Goal: Information Seeking & Learning: Find specific fact

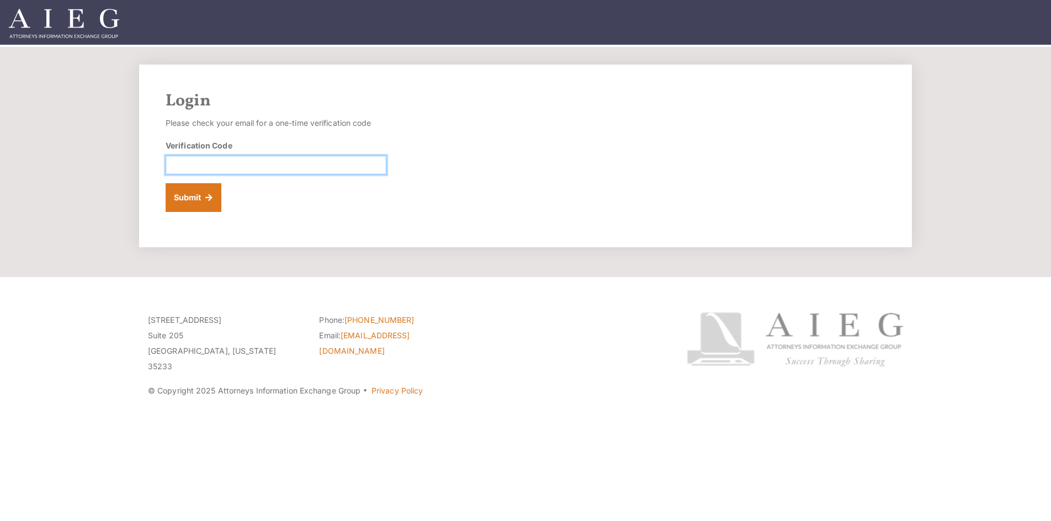
click at [254, 168] on input "Verification Code" at bounding box center [276, 165] width 221 height 19
paste input "456249"
type input "456249"
click at [185, 203] on button "Submit" at bounding box center [194, 197] width 56 height 29
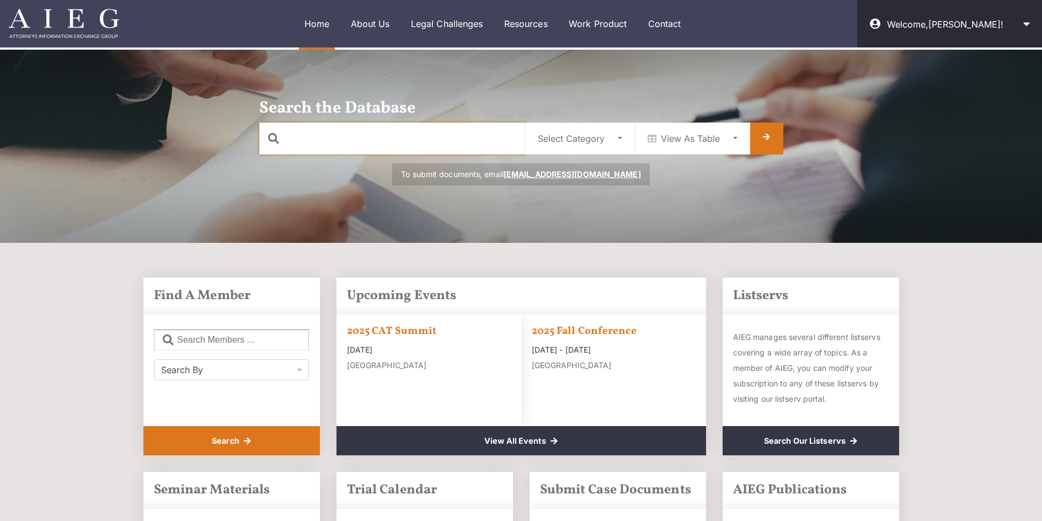
click at [378, 135] on input "text" at bounding box center [392, 139] width 266 height 32
type input "loyal"
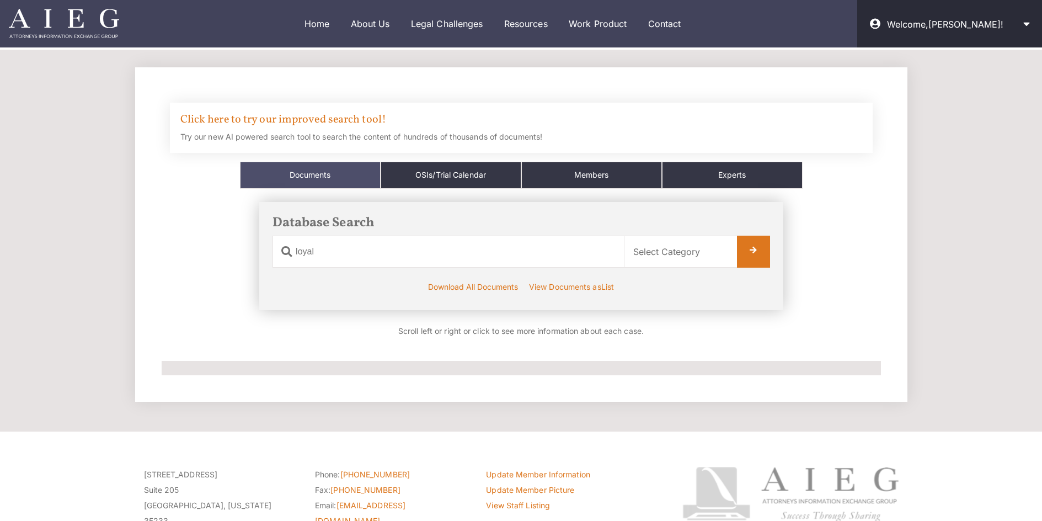
click at [323, 129] on div "Click here to try our improved search tool! Try our new AI powered search tool …" at bounding box center [521, 128] width 703 height 50
click at [330, 120] on link "Click here to try our improved search tool!" at bounding box center [283, 119] width 206 height 15
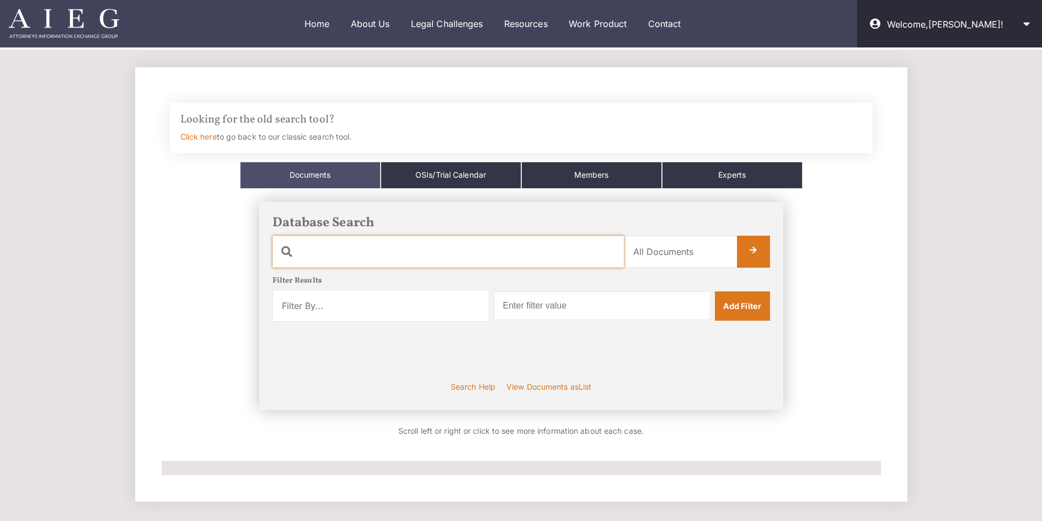
click at [385, 248] on input "text" at bounding box center [449, 252] width 352 height 32
drag, startPoint x: 492, startPoint y: 258, endPoint x: 268, endPoint y: 260, distance: 224.1
click at [268, 260] on div "Database Search Document Name loyal Category Name All Documents Ads Articles Co…" at bounding box center [521, 306] width 524 height 209
type input "loyal"
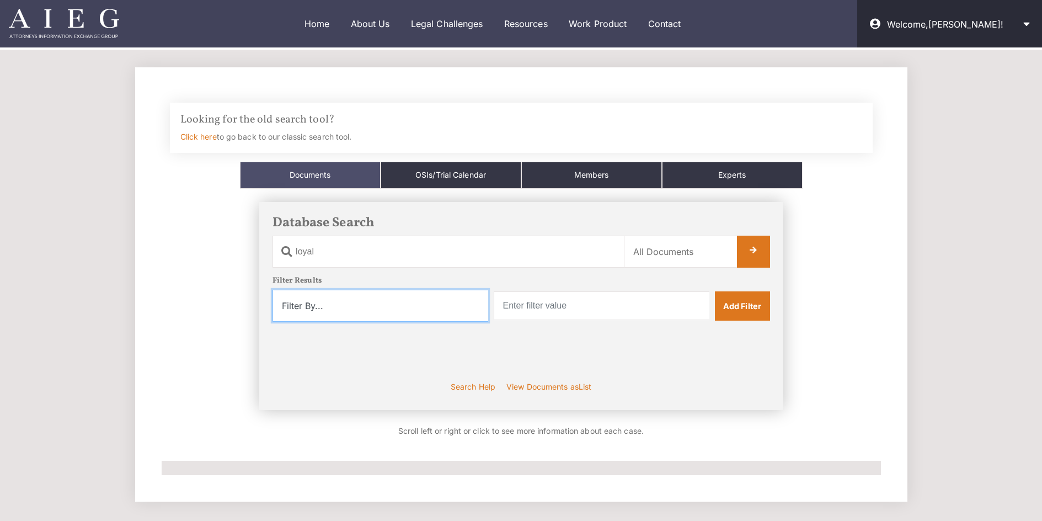
click at [355, 309] on select "Filter By... Product Witness Name Plaintiff Attorney Defense Attorney Case Name…" at bounding box center [381, 306] width 216 height 32
select select "case_name"
click at [273, 290] on select "Filter By... Product Witness Name Plaintiff Attorney Defense Attorney Case Name…" at bounding box center [381, 306] width 216 height 32
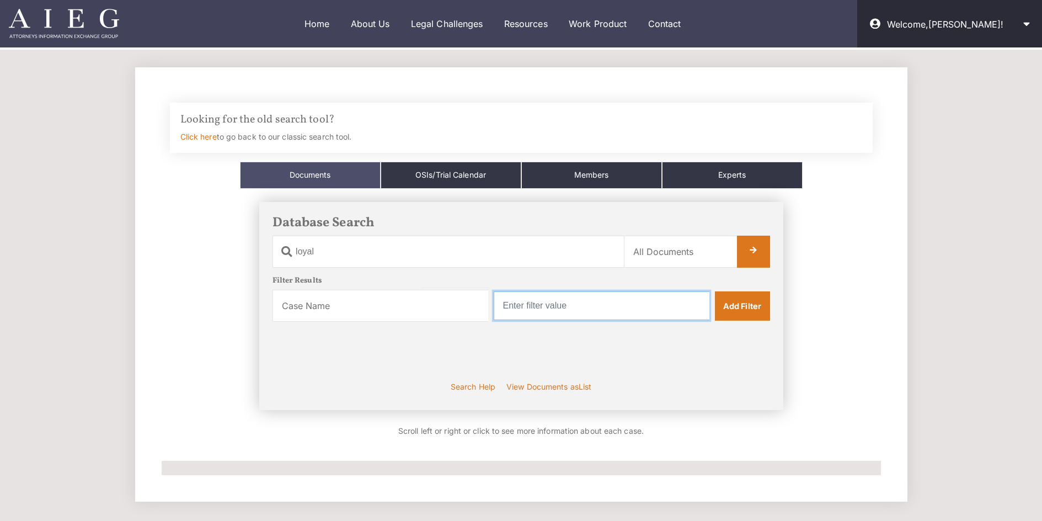
click at [570, 310] on input "text" at bounding box center [602, 305] width 216 height 29
type input "Loyal"
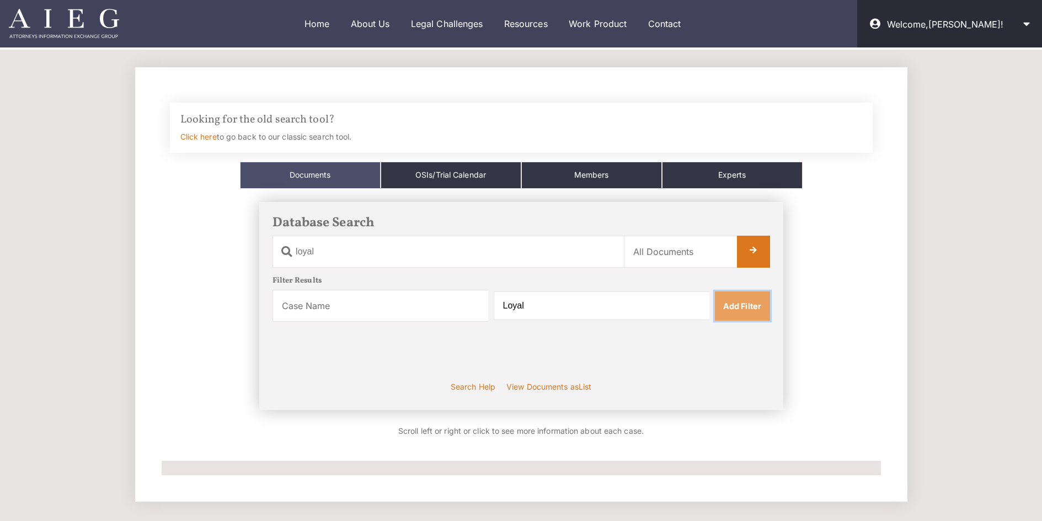
click at [755, 310] on link "Add Filter" at bounding box center [742, 305] width 55 height 29
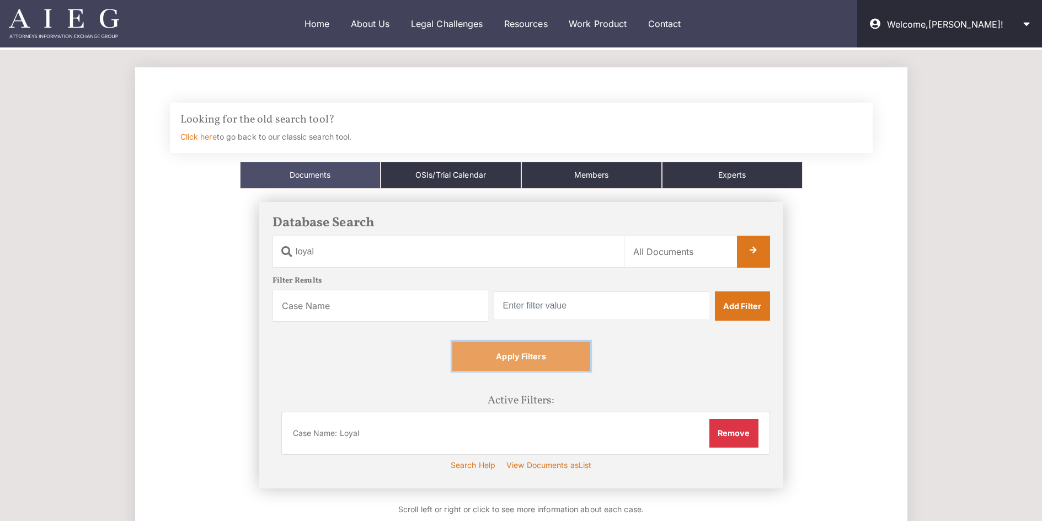
click at [549, 358] on link "Apply Filters" at bounding box center [522, 356] width 138 height 29
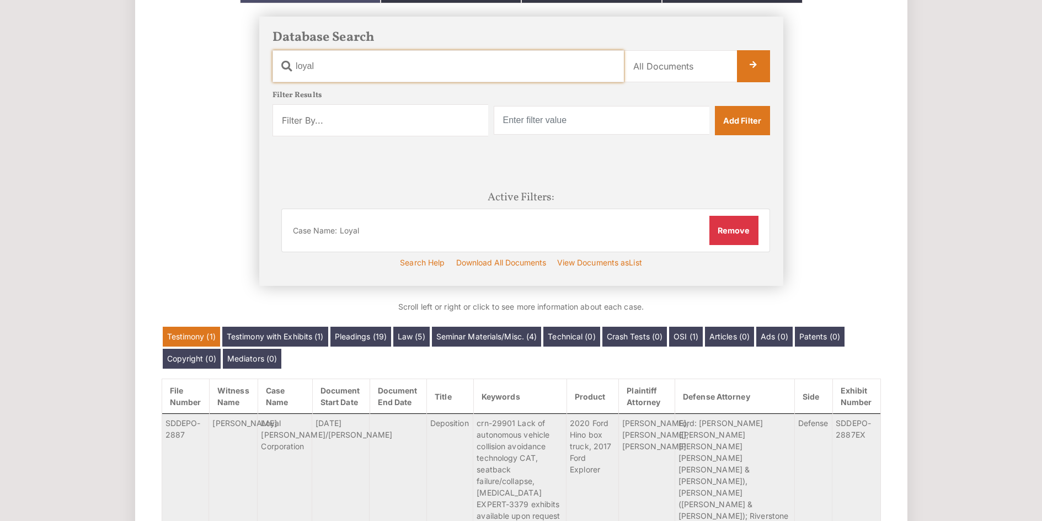
scroll to position [185, 0]
drag, startPoint x: 333, startPoint y: 69, endPoint x: 290, endPoint y: 72, distance: 43.2
click at [290, 72] on input "loyal" at bounding box center [449, 67] width 352 height 32
type input "ford"
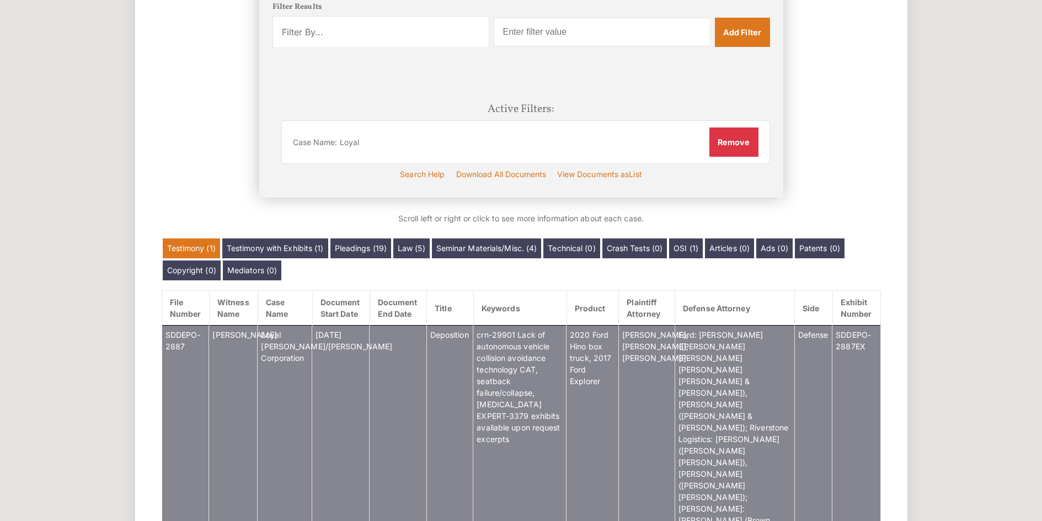
scroll to position [274, 0]
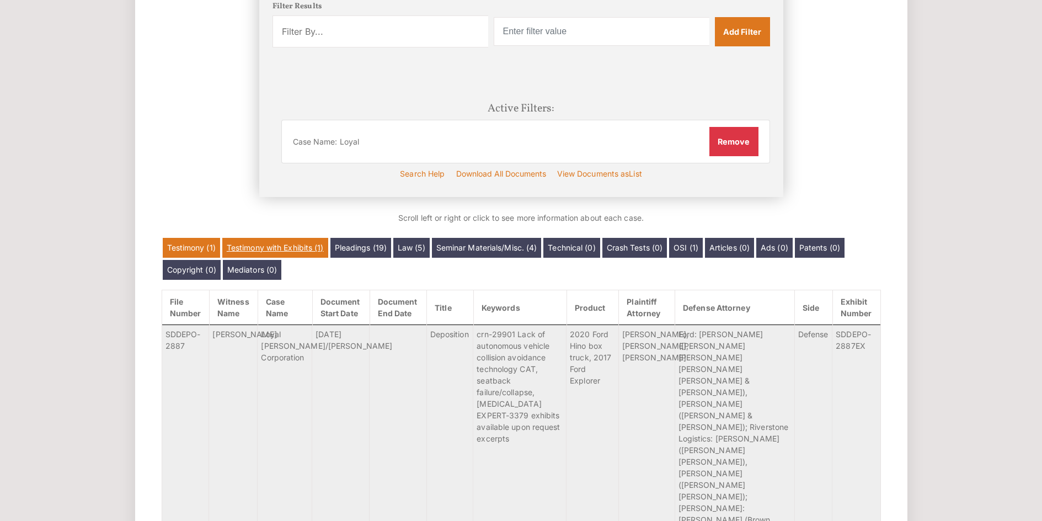
click at [295, 254] on link "Testimony with Exhibits (1)" at bounding box center [275, 248] width 106 height 20
click at [379, 246] on link "Pleadings (19)" at bounding box center [361, 248] width 61 height 20
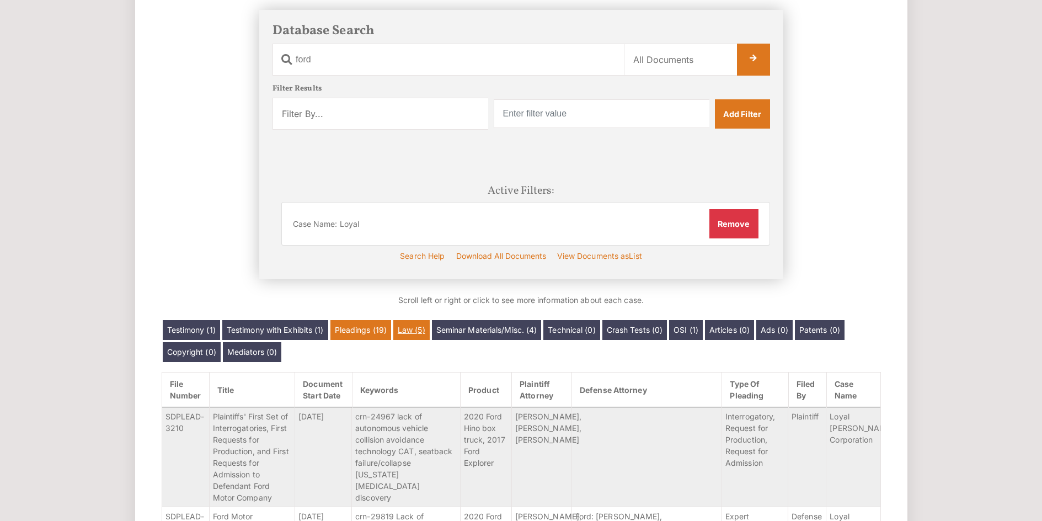
scroll to position [193, 0]
click at [408, 335] on link "Law (5)" at bounding box center [411, 330] width 36 height 20
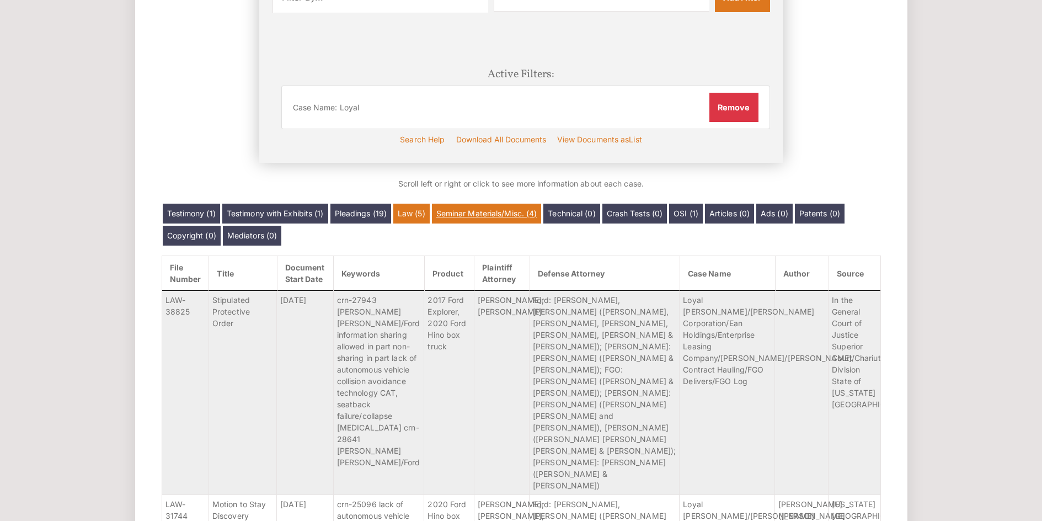
scroll to position [309, 0]
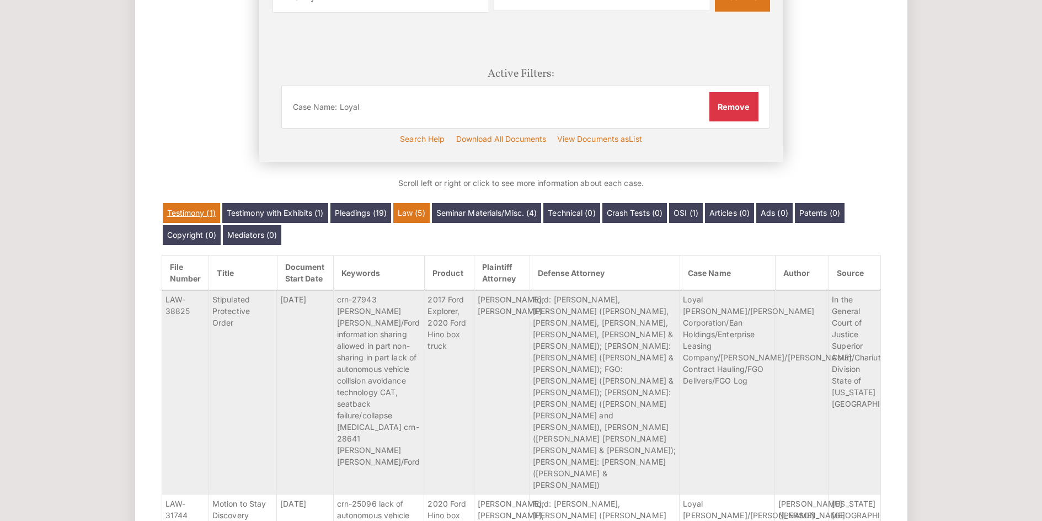
click at [209, 212] on link "Testimony (1)" at bounding box center [191, 213] width 57 height 20
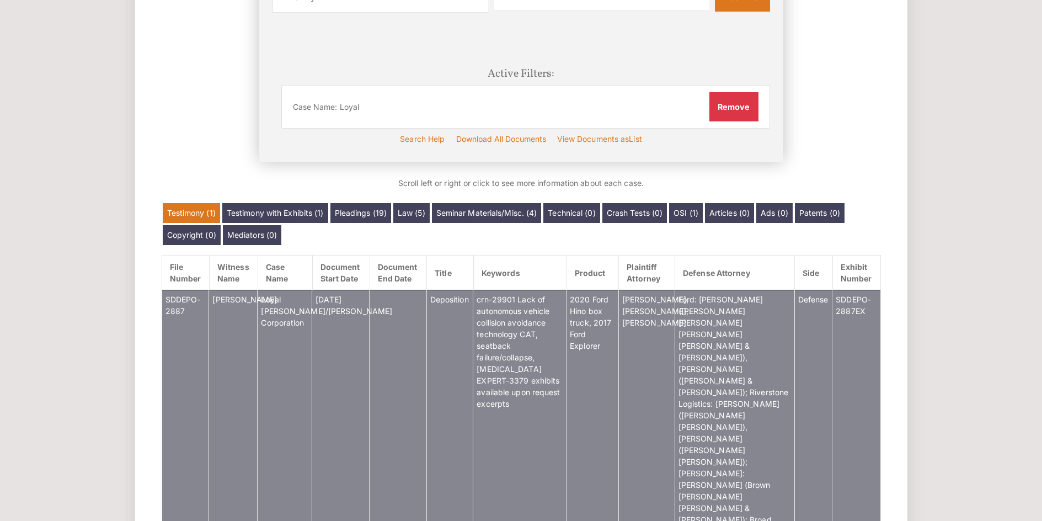
click at [324, 325] on td "[DATE]" at bounding box center [340, 427] width 57 height 274
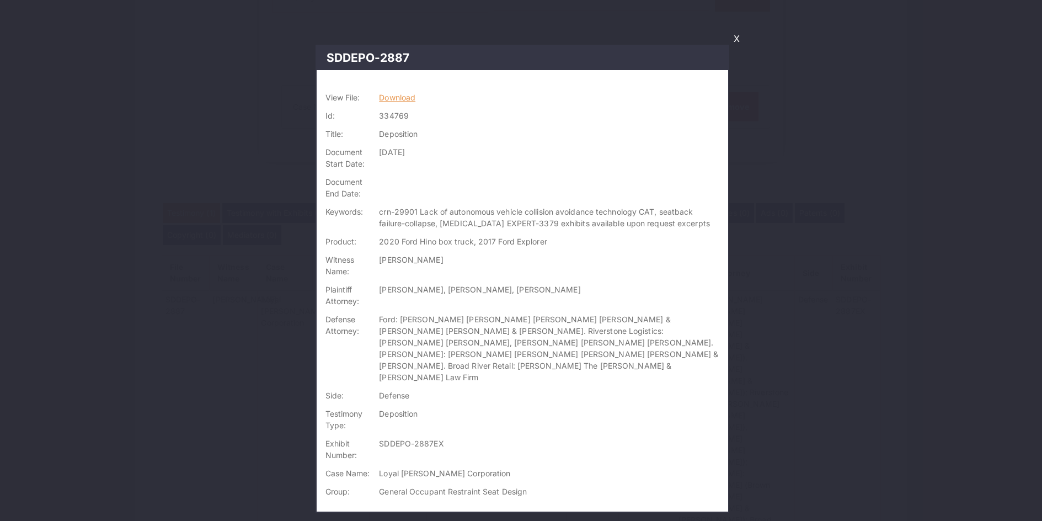
click at [413, 97] on link "Download" at bounding box center [397, 97] width 36 height 9
click at [738, 37] on link "X" at bounding box center [737, 38] width 15 height 19
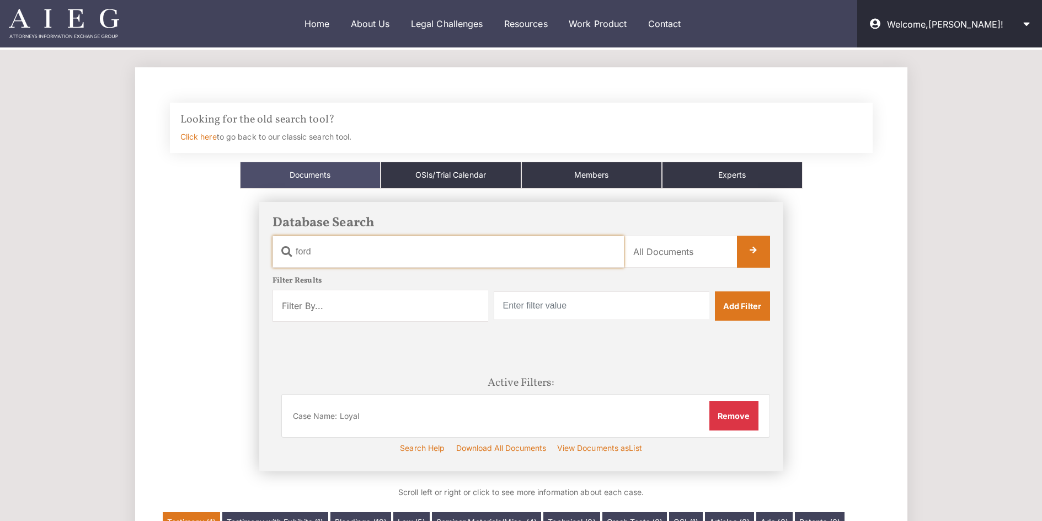
drag, startPoint x: 375, startPoint y: 252, endPoint x: 260, endPoint y: 253, distance: 114.8
click at [260, 253] on div "Database Search Document Name ford Category Name All Documents Ads Articles Cop…" at bounding box center [521, 336] width 524 height 269
type input "[PERSON_NAME]"
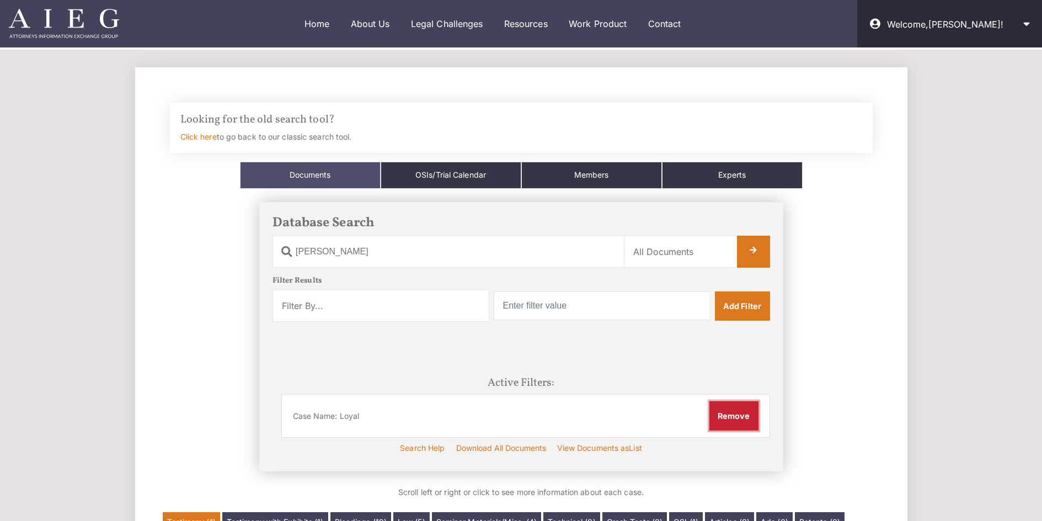
click at [733, 422] on button "Remove" at bounding box center [734, 415] width 49 height 29
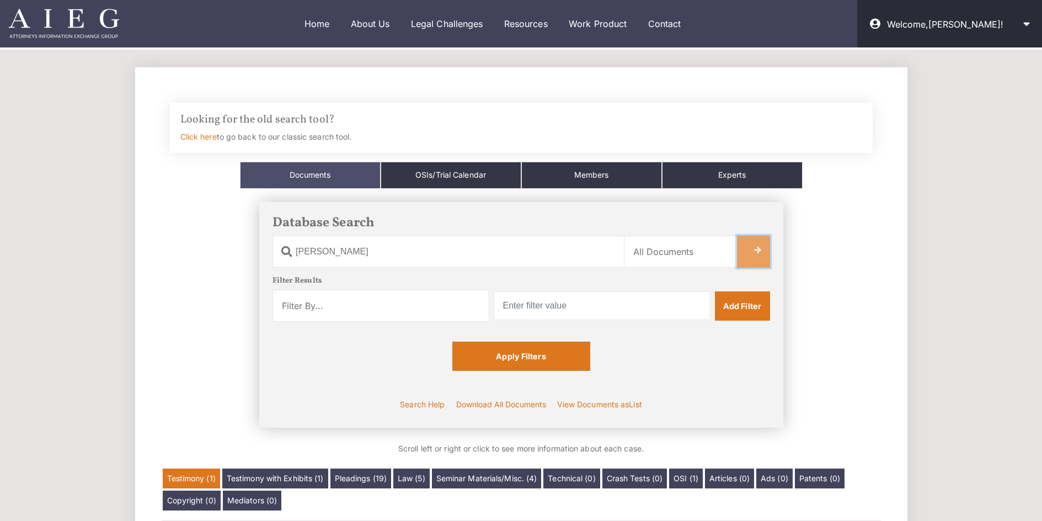
click at [755, 246] on link at bounding box center [753, 252] width 33 height 32
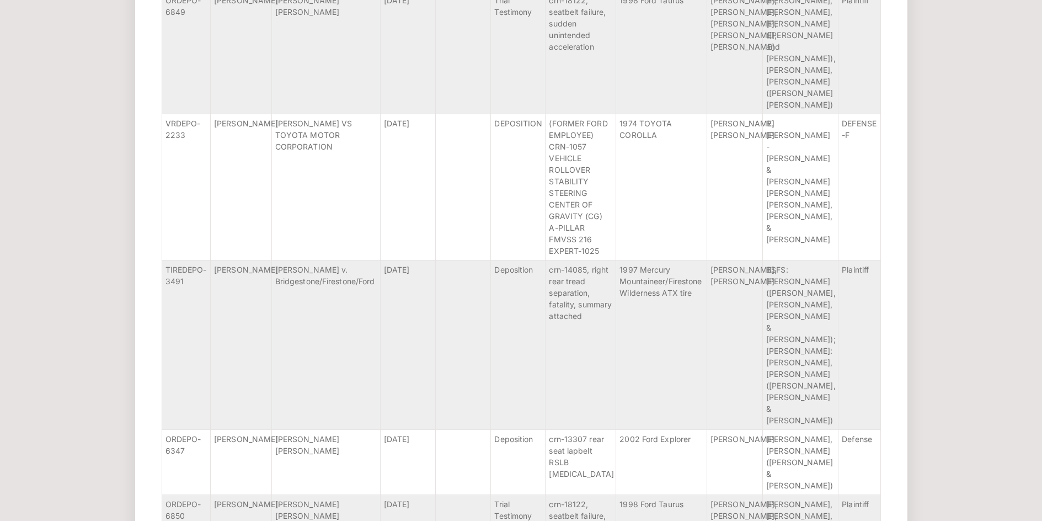
scroll to position [4231, 0]
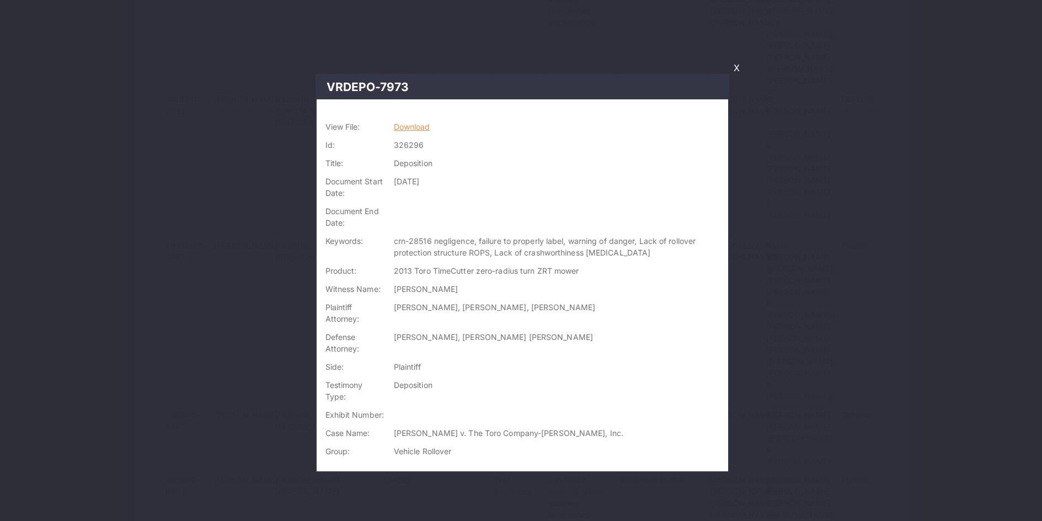
click at [422, 131] on td "Download" at bounding box center [559, 127] width 339 height 18
click at [418, 130] on link "Download" at bounding box center [412, 126] width 36 height 9
click at [733, 71] on link "X" at bounding box center [737, 67] width 15 height 19
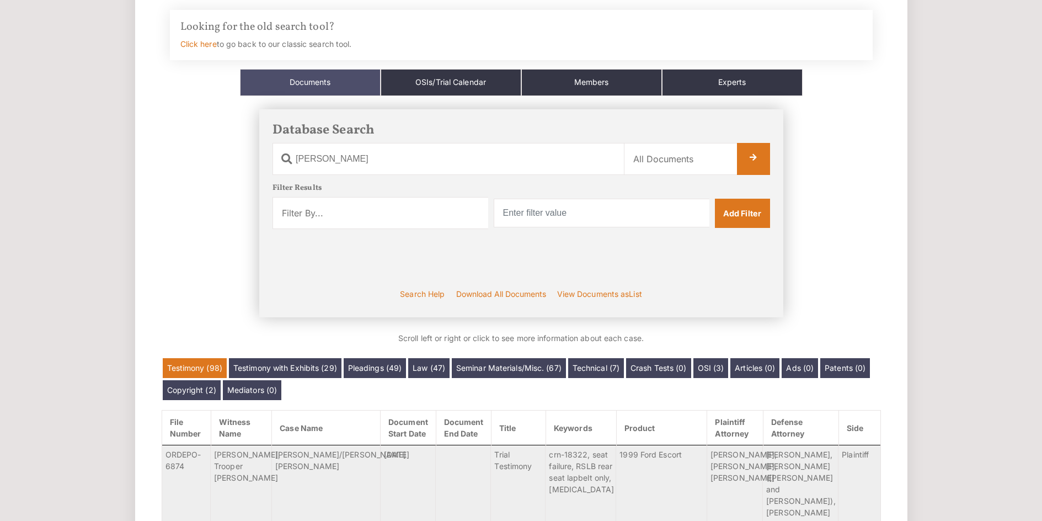
scroll to position [92, 0]
click at [459, 214] on select "Filter By... Product Witness Name Plaintiff Attorney Defense Attorney Case Name…" at bounding box center [381, 214] width 216 height 32
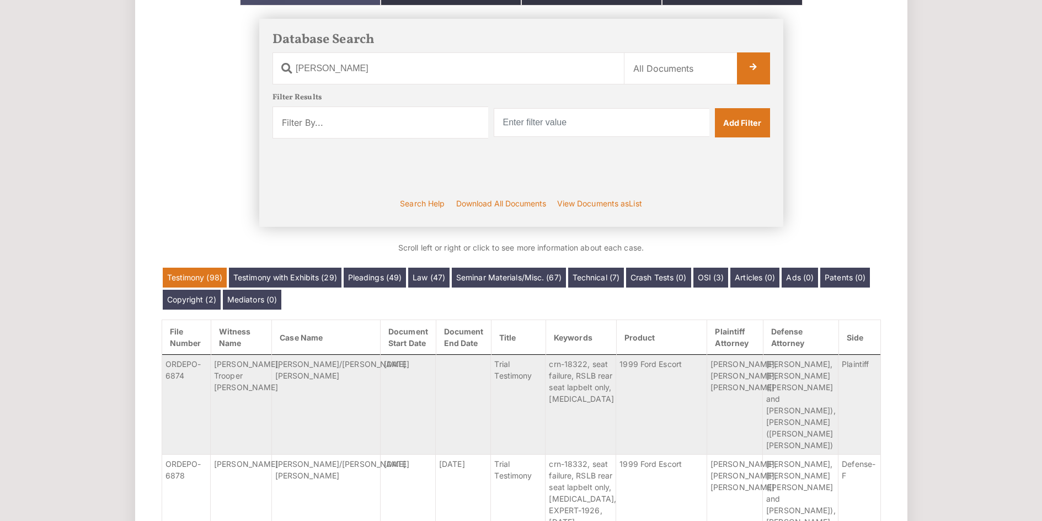
scroll to position [184, 0]
click at [508, 338] on link "Title" at bounding box center [518, 337] width 54 height 23
click at [505, 336] on link "Title" at bounding box center [518, 337] width 54 height 23
click at [519, 340] on link "Title" at bounding box center [518, 337] width 54 height 23
click at [512, 338] on link "Title" at bounding box center [518, 337] width 54 height 23
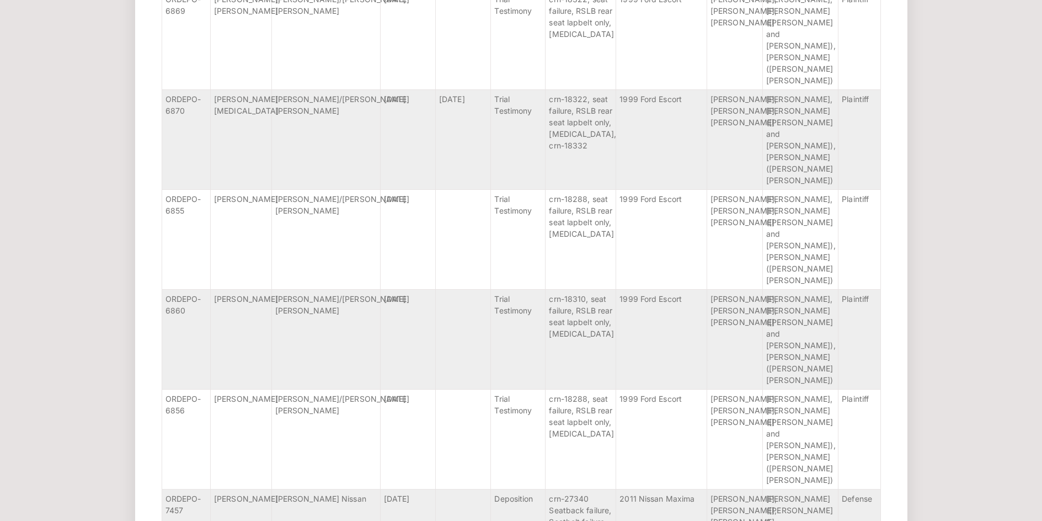
scroll to position [1931, 0]
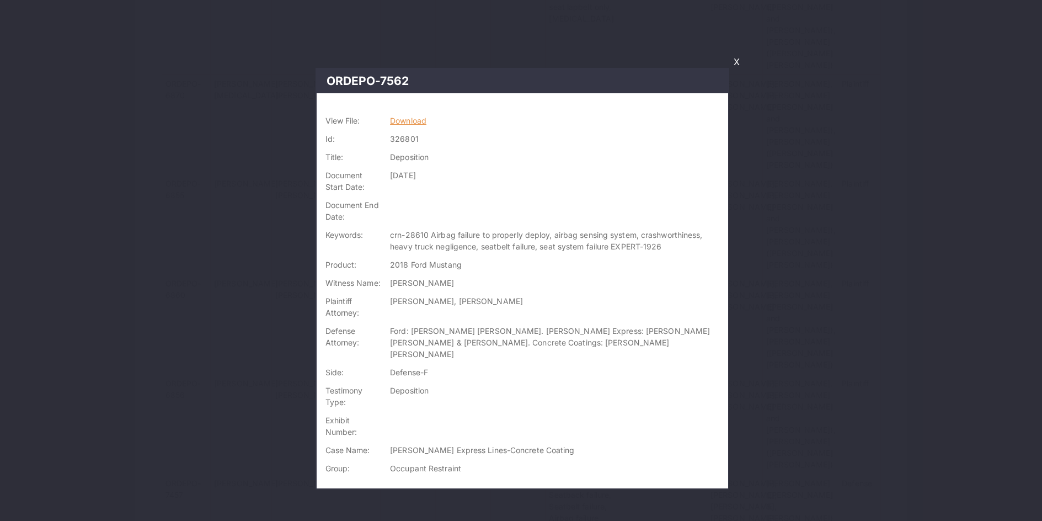
click at [415, 122] on link "Download" at bounding box center [408, 120] width 36 height 9
click at [733, 61] on link "X" at bounding box center [737, 61] width 15 height 19
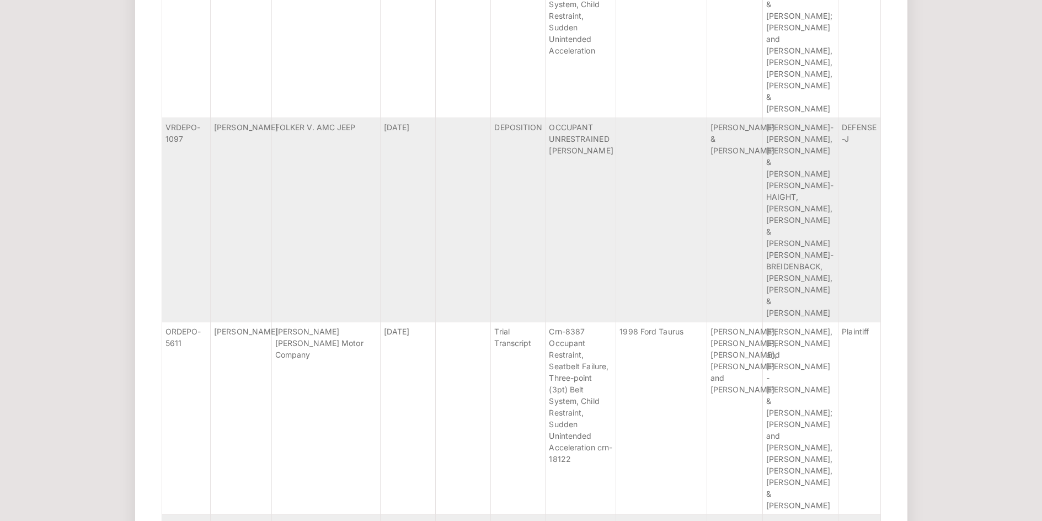
scroll to position [4900, 0]
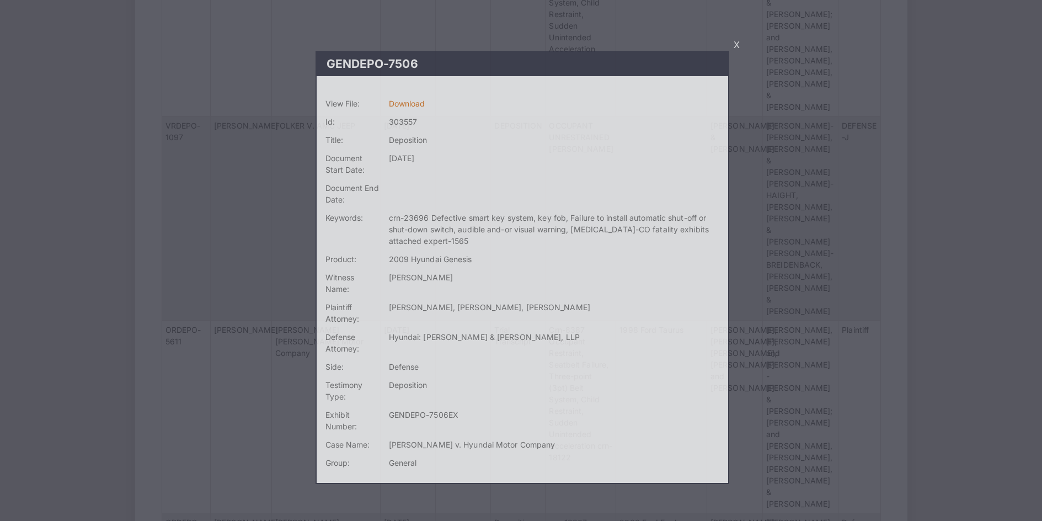
scroll to position [4900, 0]
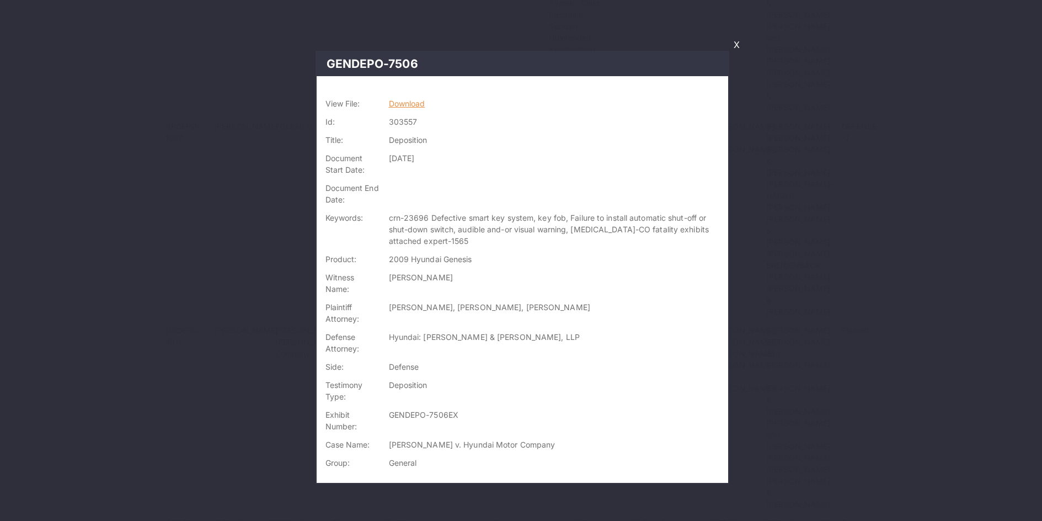
click at [395, 100] on link "Download" at bounding box center [407, 103] width 36 height 9
click at [741, 45] on link "X" at bounding box center [737, 44] width 15 height 19
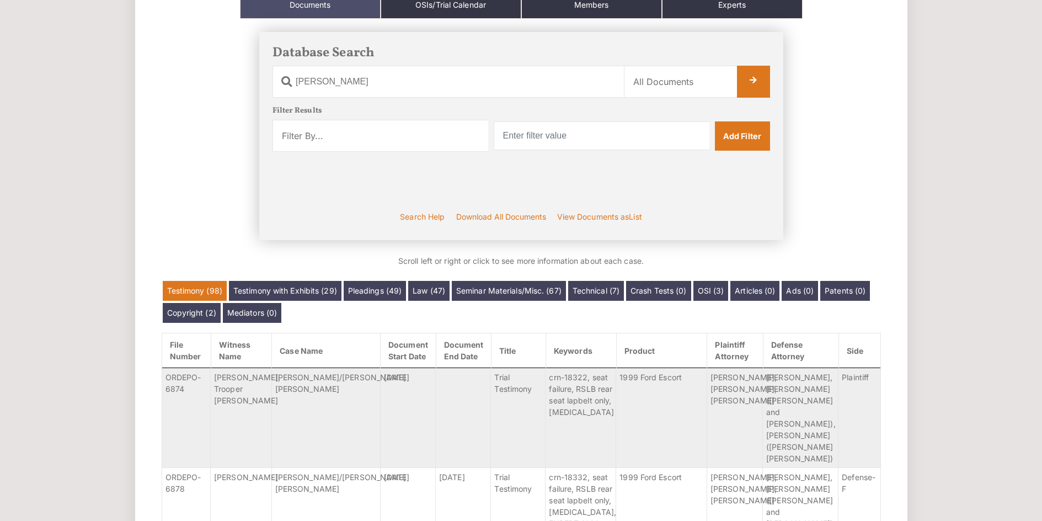
scroll to position [172, 0]
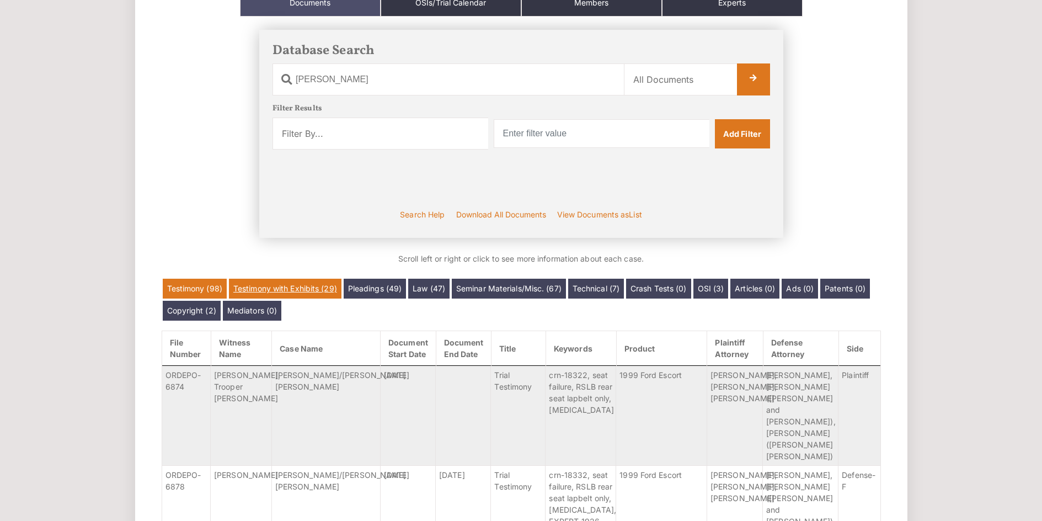
click at [320, 288] on link "Testimony with Exhibits (29)" at bounding box center [285, 289] width 113 height 20
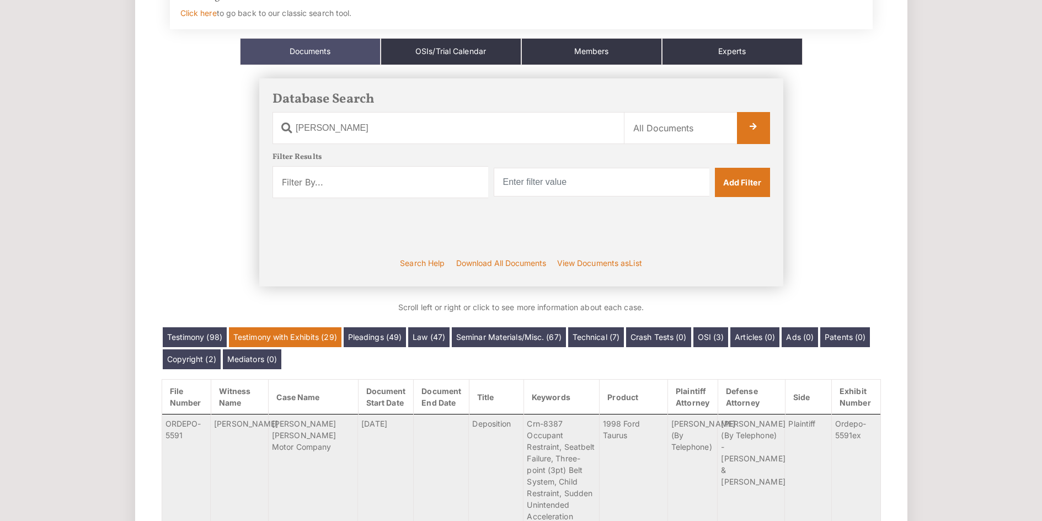
scroll to position [0, 0]
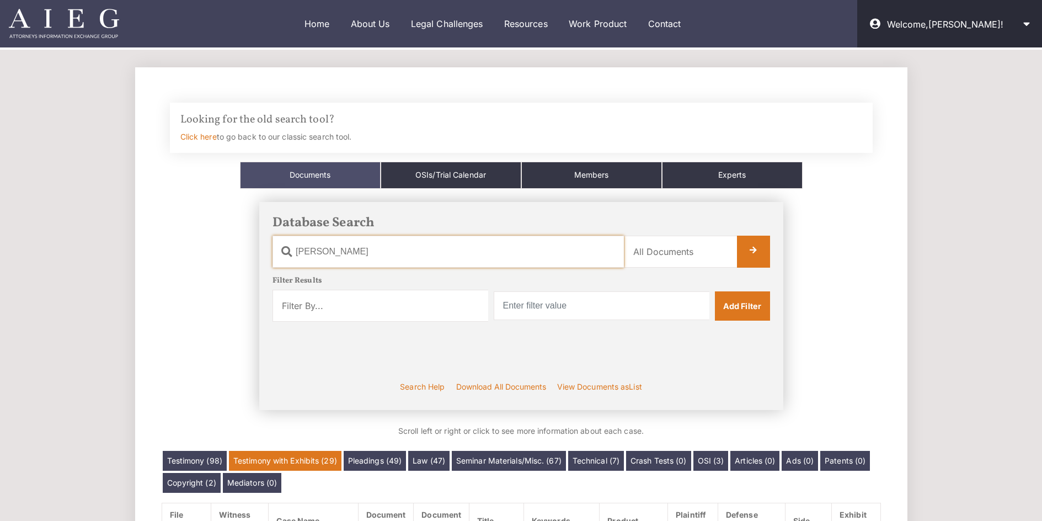
click at [423, 257] on input "[PERSON_NAME]" at bounding box center [449, 252] width 352 height 32
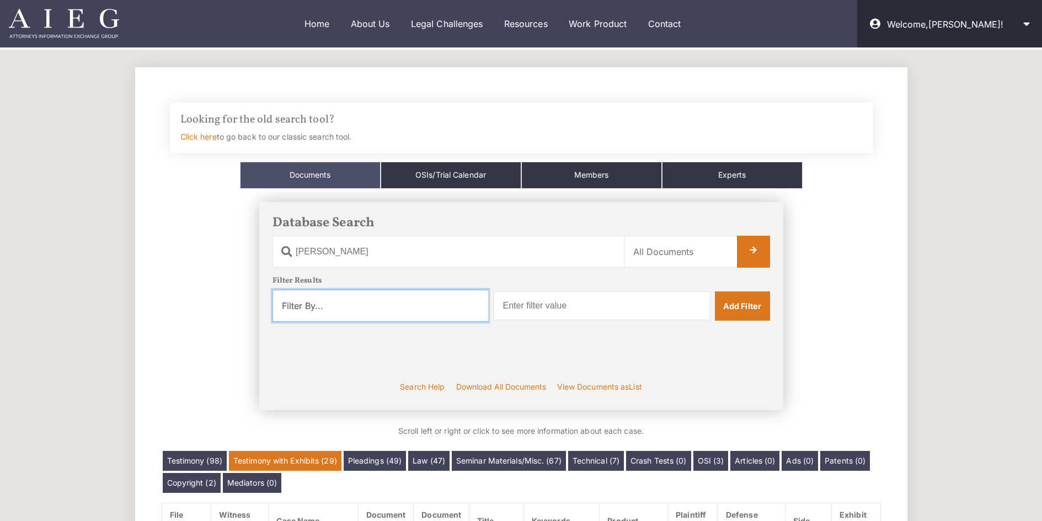
click at [416, 312] on select "Filter By... Product Witness Name Plaintiff Attorney Defense Attorney Case Name…" at bounding box center [381, 306] width 216 height 32
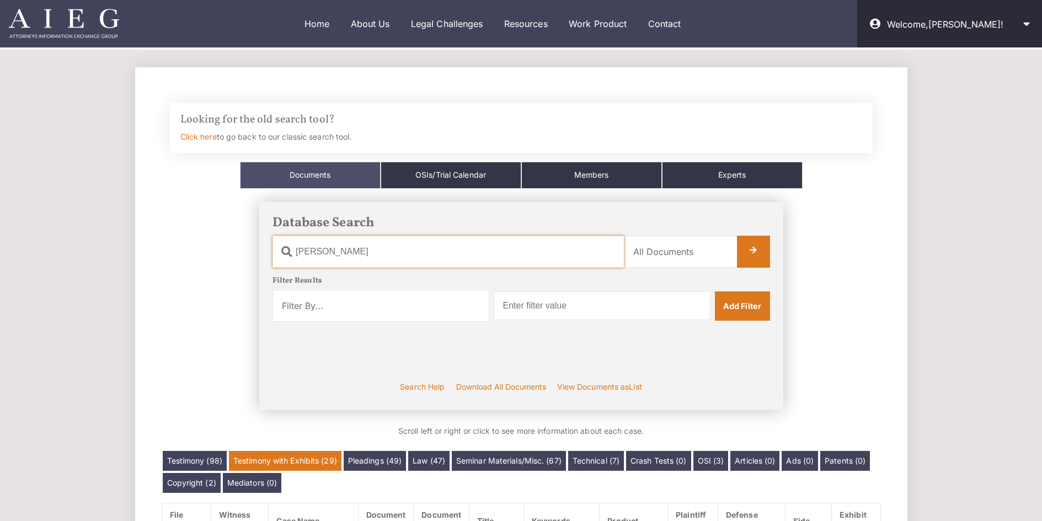
click at [515, 251] on input "[PERSON_NAME]" at bounding box center [449, 252] width 352 height 32
